Goal: Find specific page/section: Find specific page/section

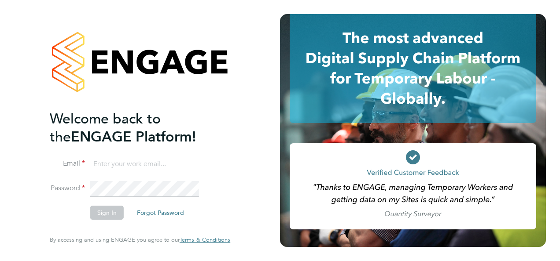
type input "[PERSON_NAME][EMAIL_ADDRESS][PERSON_NAME][DOMAIN_NAME]"
click at [99, 211] on button "Sign In" at bounding box center [106, 213] width 33 height 14
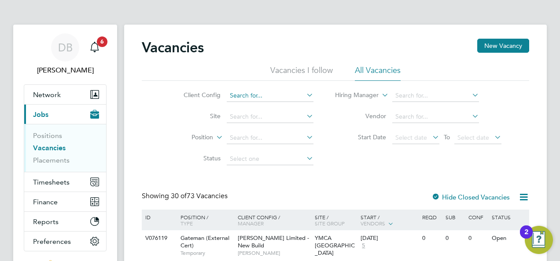
click at [264, 92] on input at bounding box center [270, 96] width 87 height 12
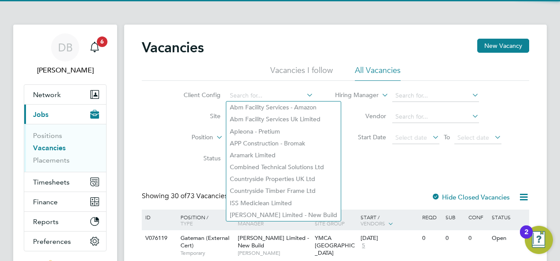
drag, startPoint x: 170, startPoint y: 106, endPoint x: 181, endPoint y: 106, distance: 11.4
click at [171, 107] on li "Site" at bounding box center [241, 116] width 165 height 21
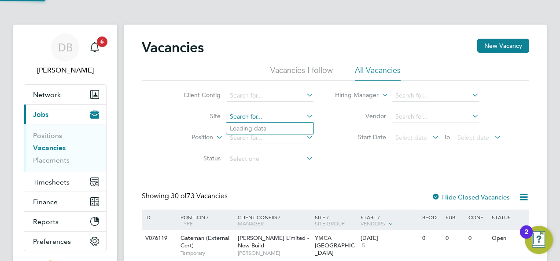
click at [252, 115] on input at bounding box center [270, 117] width 87 height 12
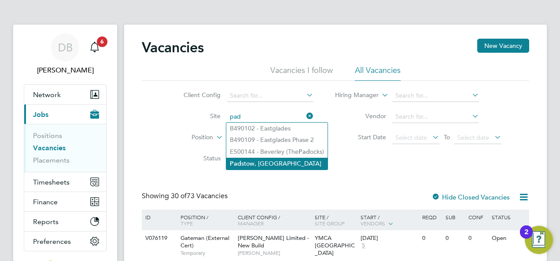
click at [239, 161] on b "Pad" at bounding box center [235, 163] width 11 height 7
type input "Padstow, Bestwood"
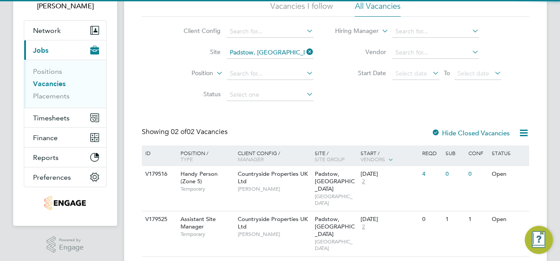
scroll to position [76, 0]
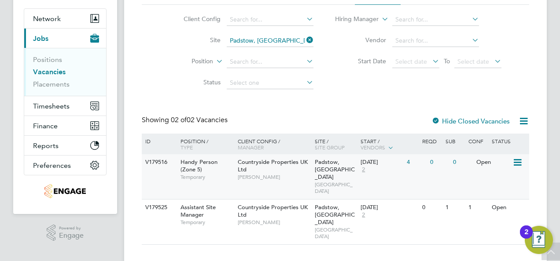
click at [276, 168] on div "Countryside Properties UK Ltd Calum Madden" at bounding box center [273, 169] width 77 height 30
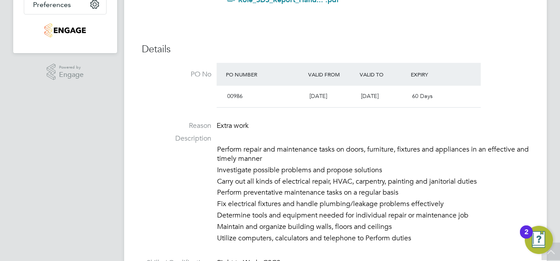
scroll to position [176, 0]
